Goal: Ask a question

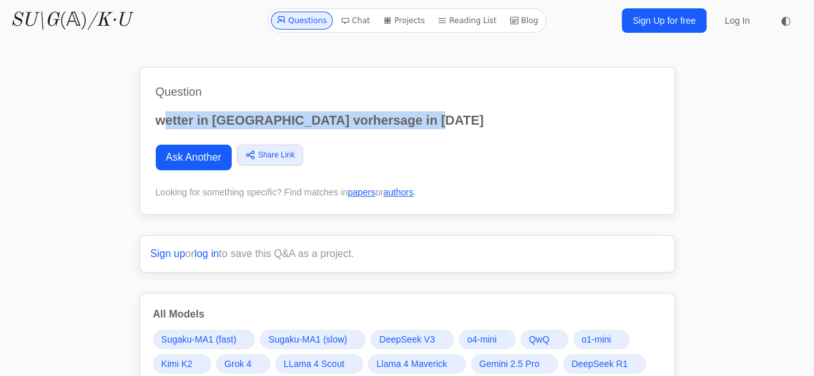
drag, startPoint x: 444, startPoint y: 122, endPoint x: 160, endPoint y: 125, distance: 283.8
click at [160, 125] on p "wetter in prag vorhersage in september 2025" at bounding box center [407, 120] width 503 height 18
click at [165, 118] on p "wetter in prag vorhersage in september 2025" at bounding box center [407, 120] width 503 height 18
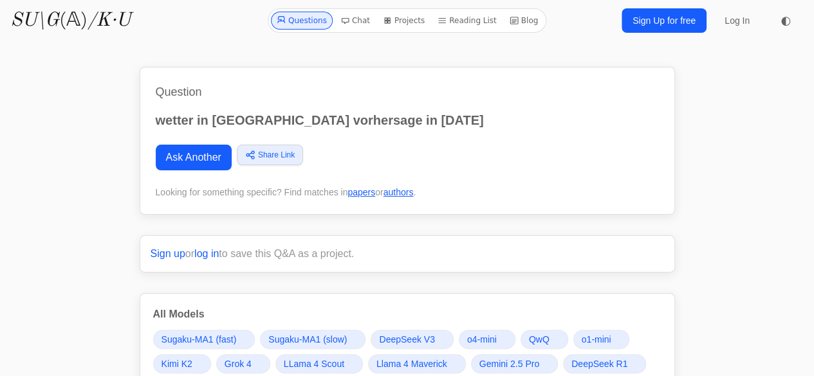
click at [160, 114] on p "wetter in prag vorhersage in september 2025" at bounding box center [407, 120] width 503 height 18
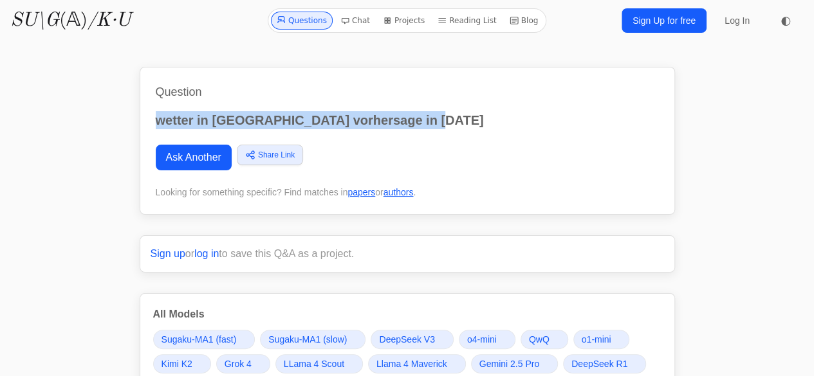
drag, startPoint x: 157, startPoint y: 113, endPoint x: 454, endPoint y: 110, distance: 296.7
click at [454, 110] on div "Question wetter in prag vorhersage in september 2025 Ask Another Share Link Cop…" at bounding box center [407, 141] width 535 height 148
copy p "wetter in prag vorhersage in september 2025"
click at [209, 159] on link "Ask Another" at bounding box center [194, 158] width 76 height 26
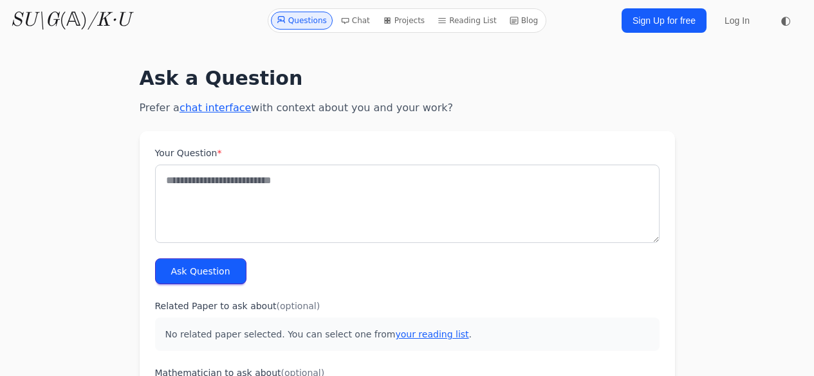
click at [227, 191] on textarea "Your Question *" at bounding box center [407, 204] width 505 height 79
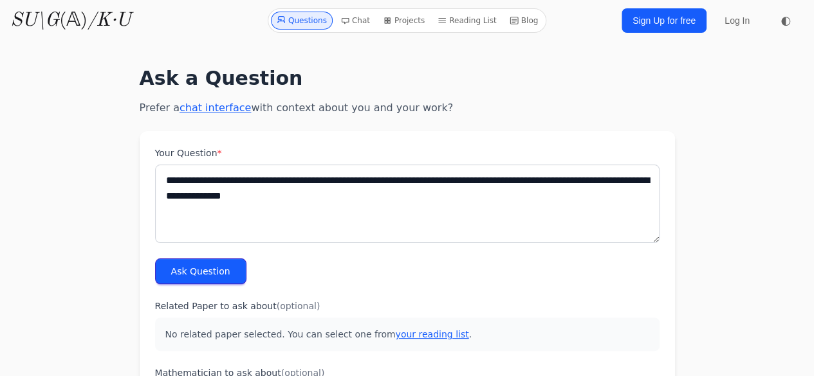
type textarea "**********"
click at [219, 261] on button "Ask Question" at bounding box center [200, 272] width 91 height 26
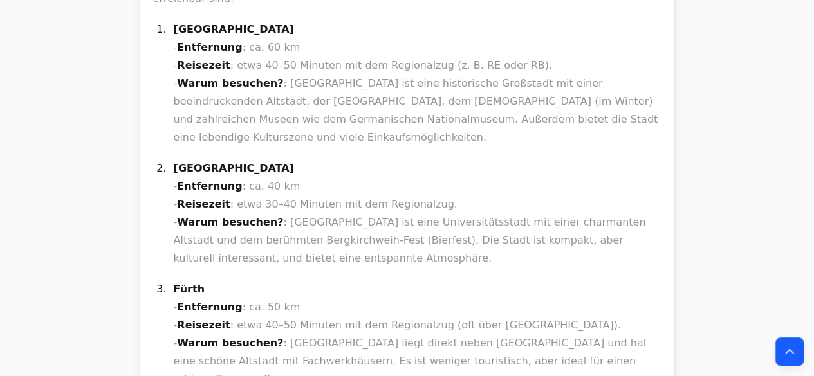
scroll to position [6502, 0]
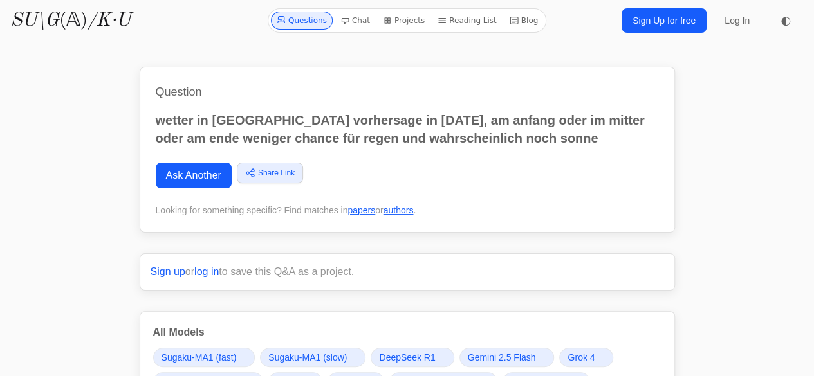
click at [405, 360] on span "DeepSeek R1" at bounding box center [407, 357] width 56 height 13
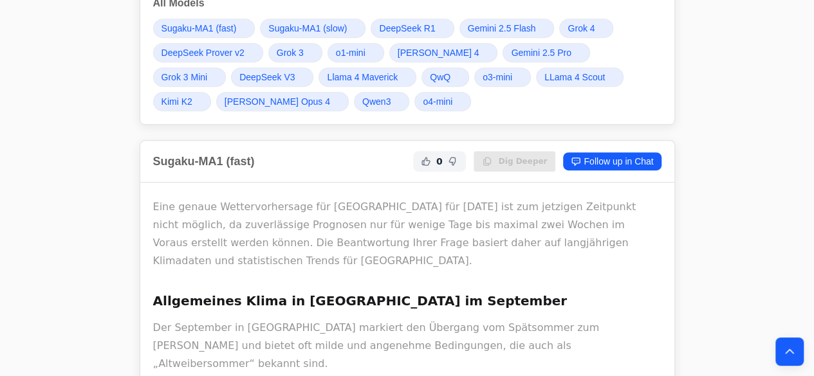
click at [586, 24] on span "Grok 4" at bounding box center [581, 28] width 27 height 13
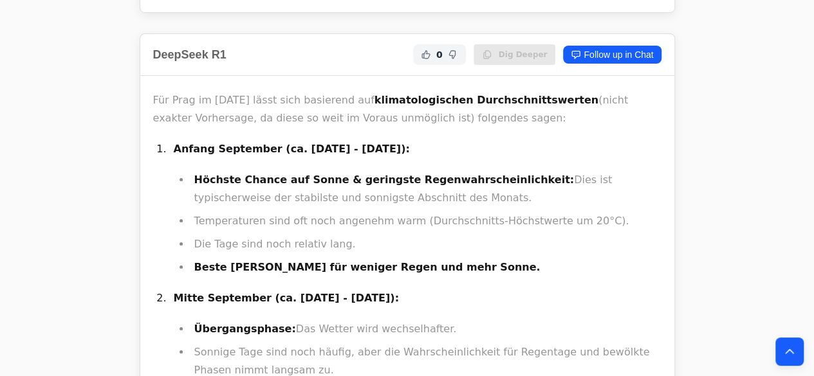
scroll to position [2312, 0]
